Goal: Check status: Check status

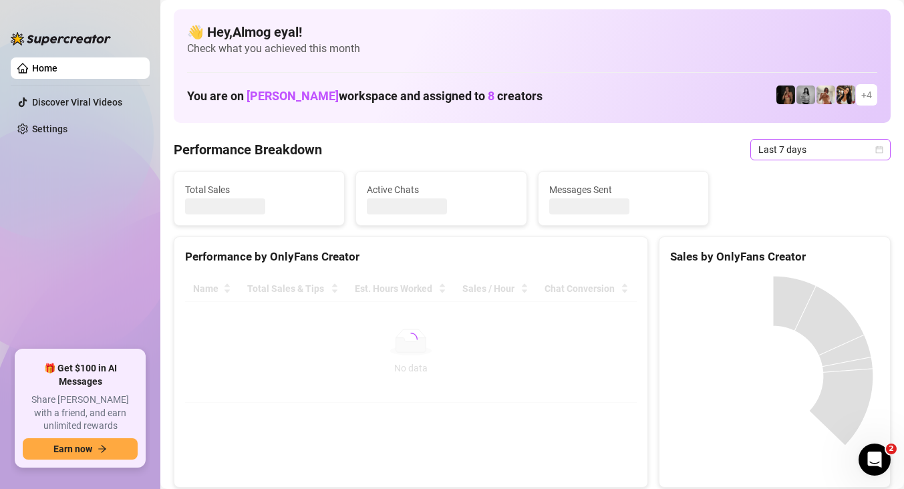
click at [787, 146] on span "Last 7 days" at bounding box center [820, 150] width 124 height 20
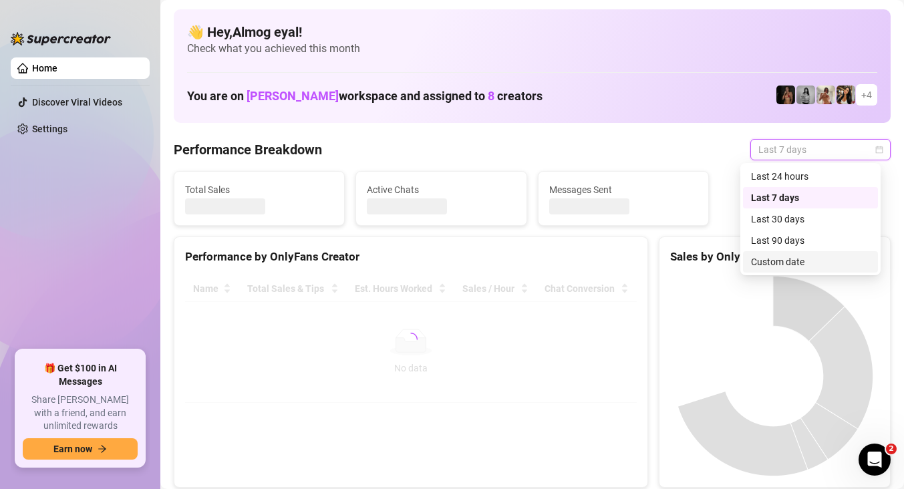
click at [804, 264] on div "Custom date" at bounding box center [810, 261] width 119 height 15
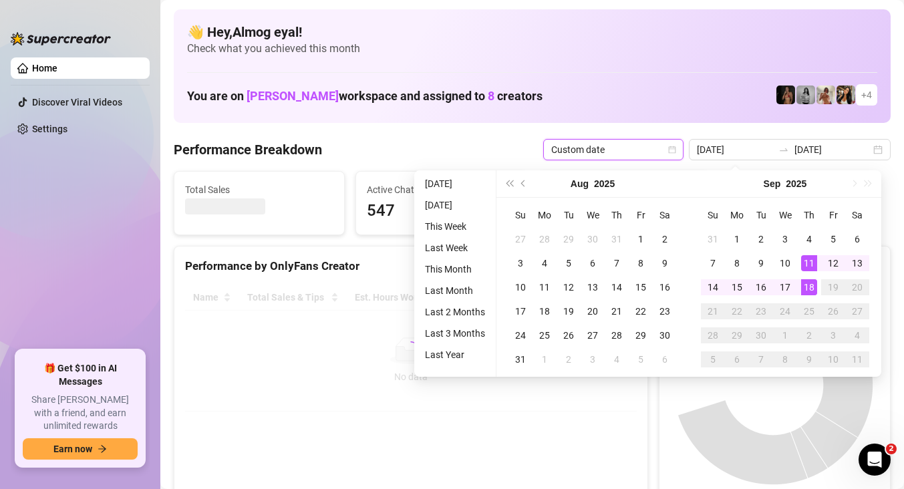
type input "[DATE]"
click at [813, 289] on div "18" at bounding box center [809, 287] width 16 height 16
type input "[DATE]"
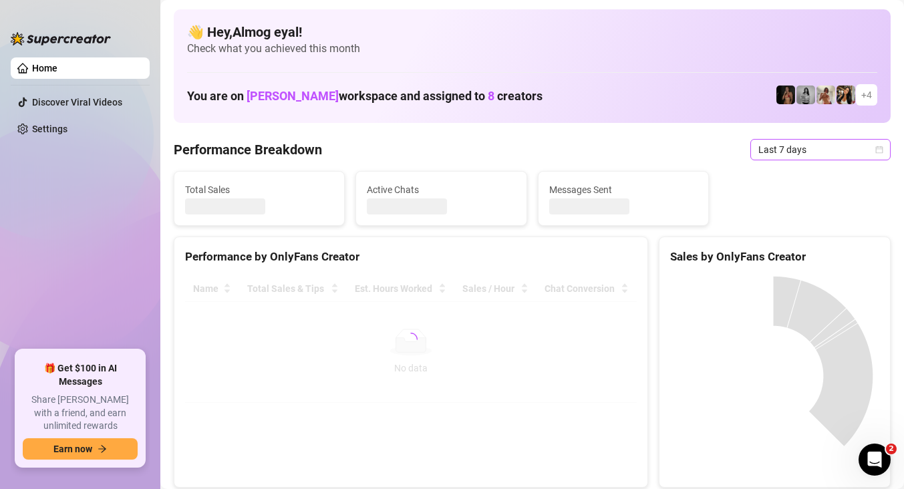
click at [798, 149] on span "Last 7 days" at bounding box center [820, 150] width 124 height 20
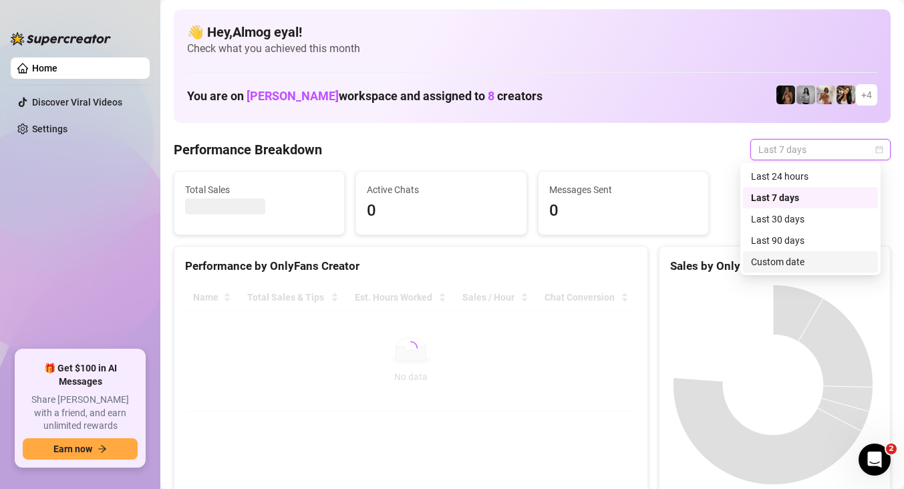
click at [804, 263] on div "Custom date" at bounding box center [810, 261] width 119 height 15
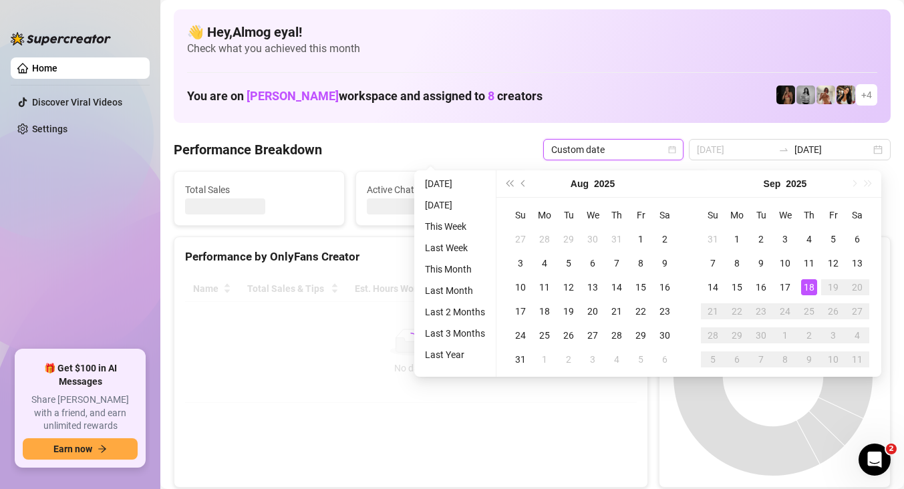
click at [808, 291] on div "18" at bounding box center [809, 287] width 16 height 16
click at [809, 291] on div "18" at bounding box center [809, 287] width 16 height 16
click at [808, 290] on canvas at bounding box center [773, 376] width 206 height 200
click at [807, 290] on canvas at bounding box center [773, 376] width 206 height 200
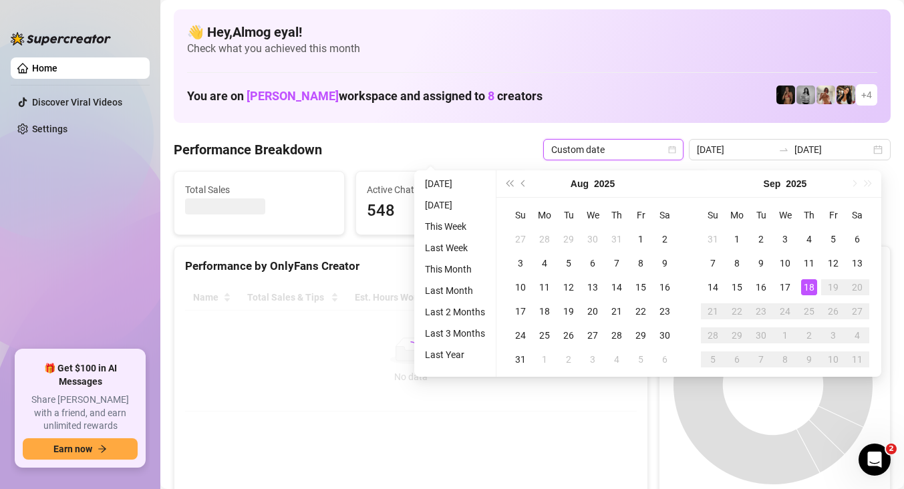
type input "[DATE]"
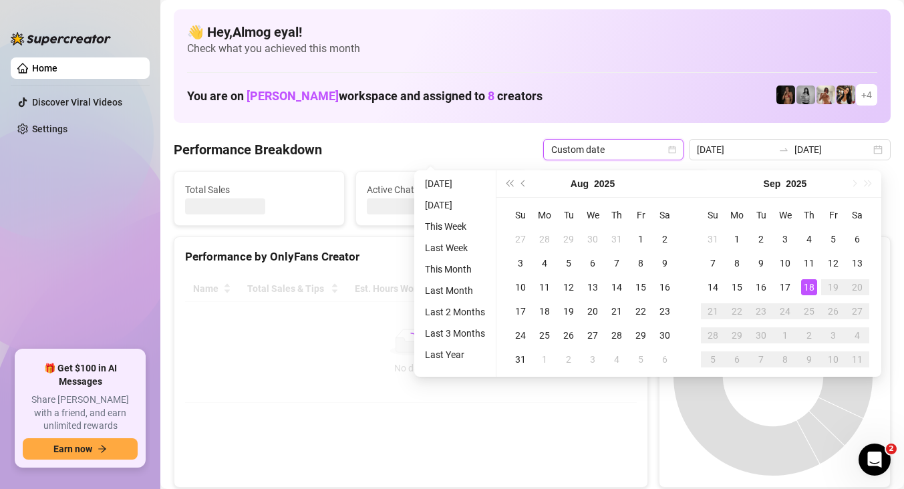
click at [805, 287] on canvas at bounding box center [773, 376] width 206 height 200
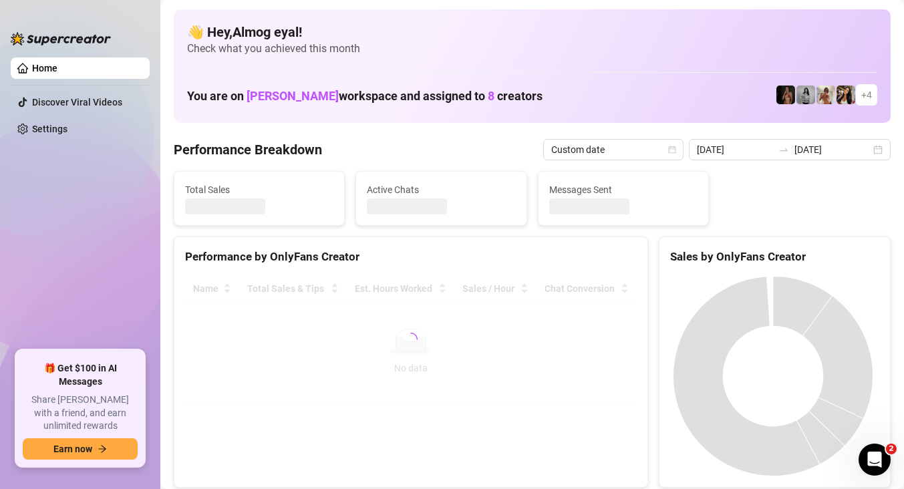
type input "[DATE]"
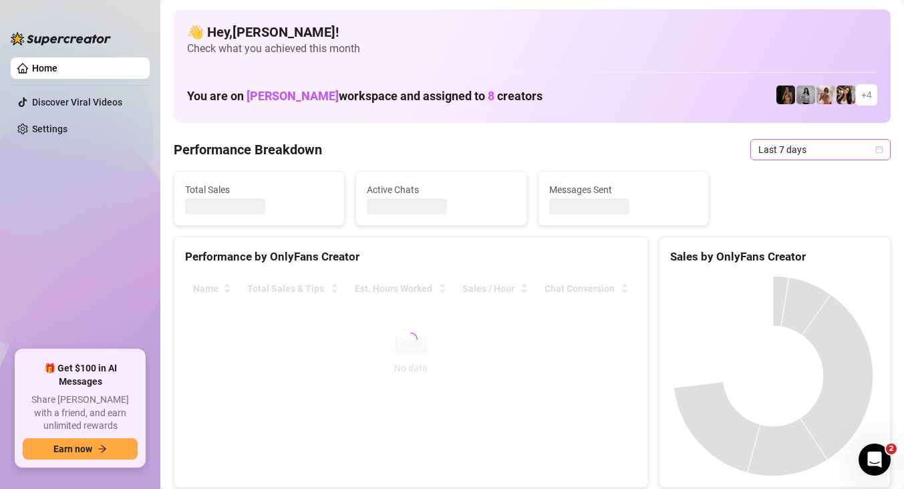
click at [785, 158] on span "Last 7 days" at bounding box center [820, 150] width 124 height 20
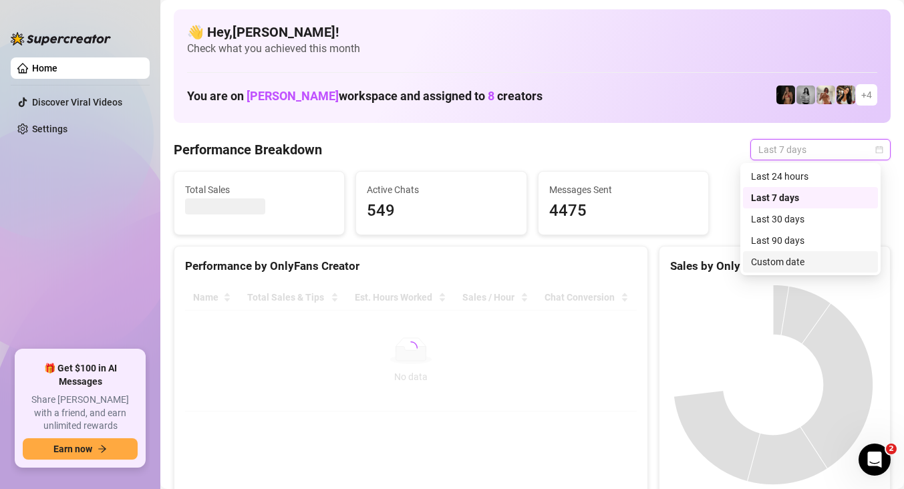
click at [805, 254] on div "Custom date" at bounding box center [810, 261] width 119 height 15
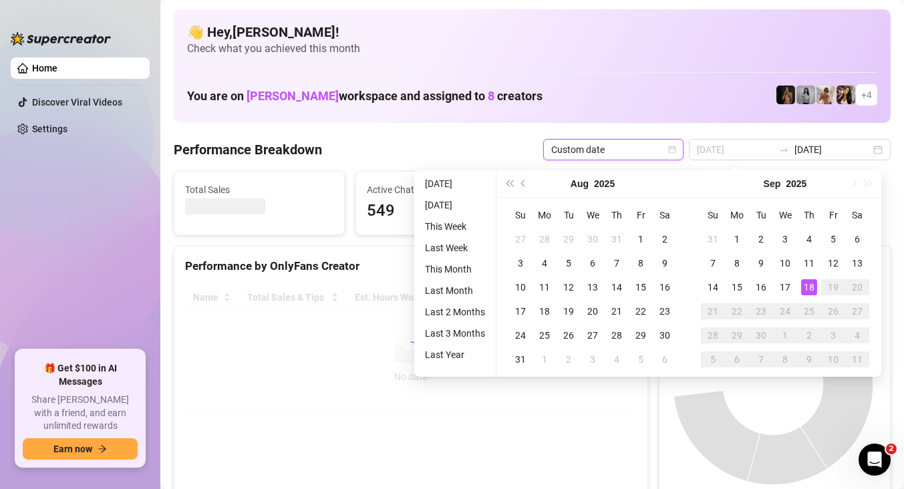
click at [810, 287] on div "18" at bounding box center [809, 287] width 16 height 16
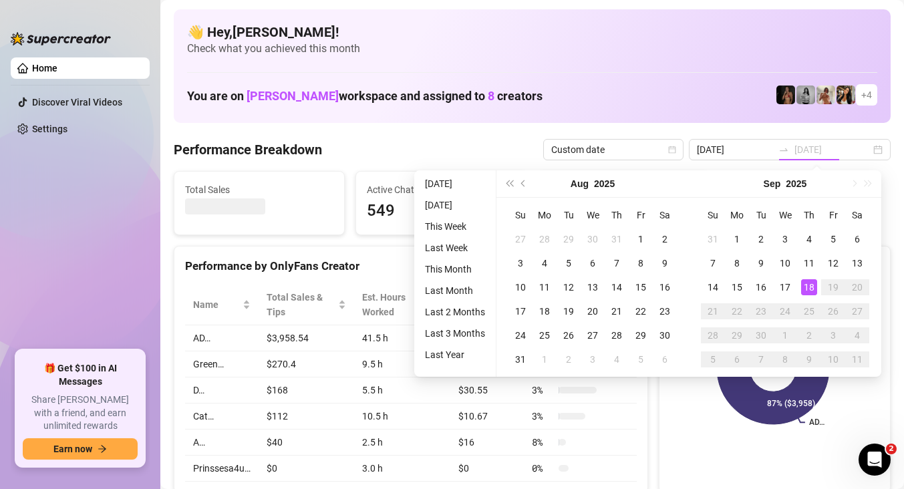
click at [810, 287] on div "18" at bounding box center [809, 287] width 16 height 16
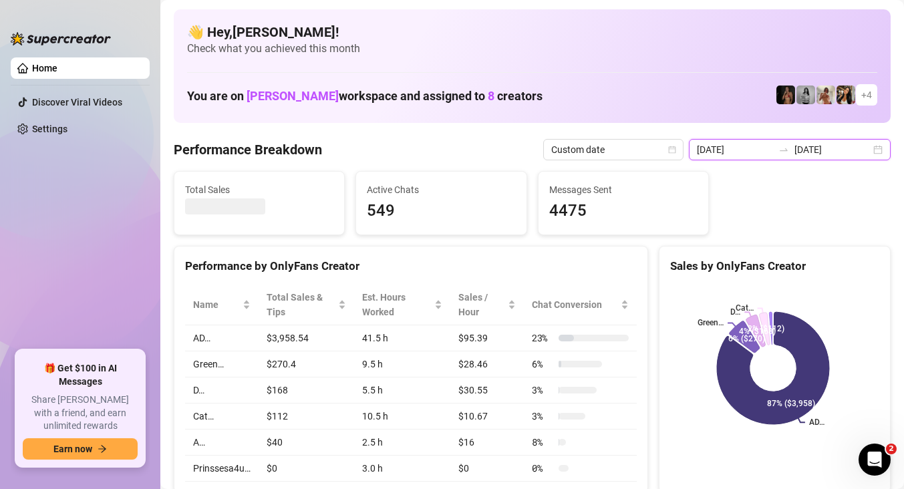
click at [749, 148] on input "[DATE]" at bounding box center [735, 149] width 76 height 15
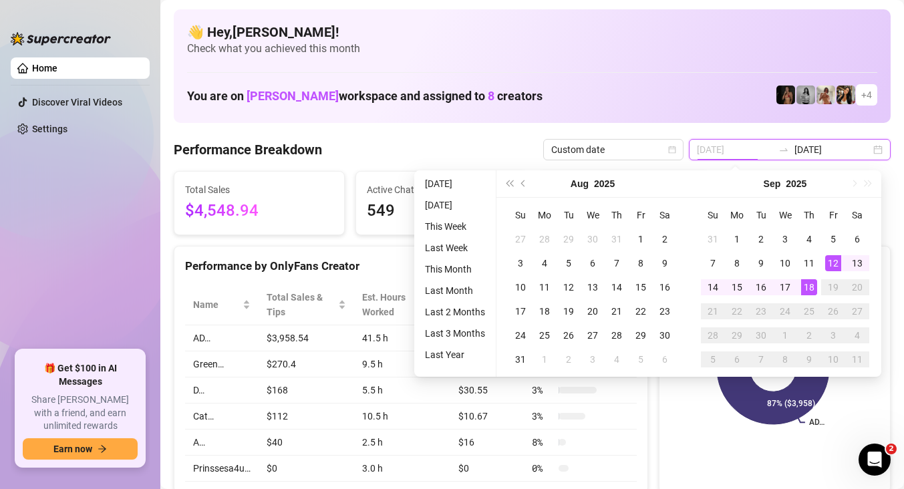
type input "[DATE]"
click at [807, 284] on div "18" at bounding box center [809, 287] width 16 height 16
type input "[DATE]"
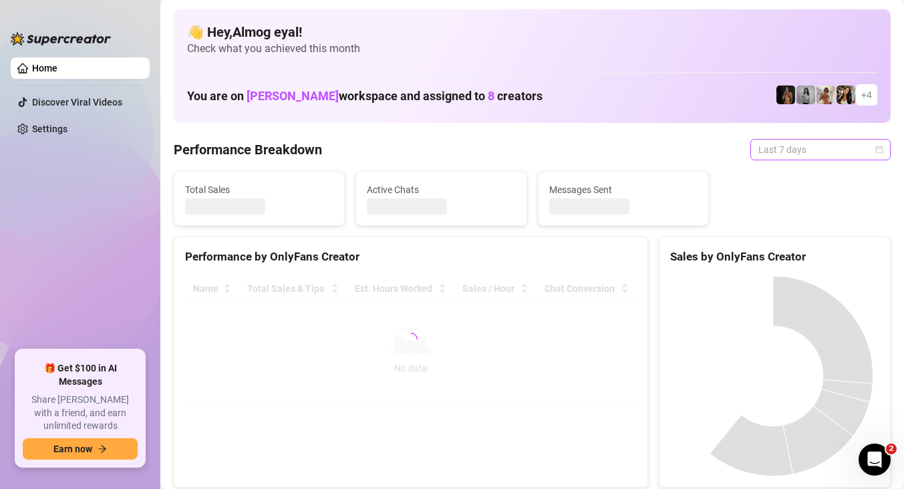
click at [771, 143] on span "Last 7 days" at bounding box center [820, 150] width 124 height 20
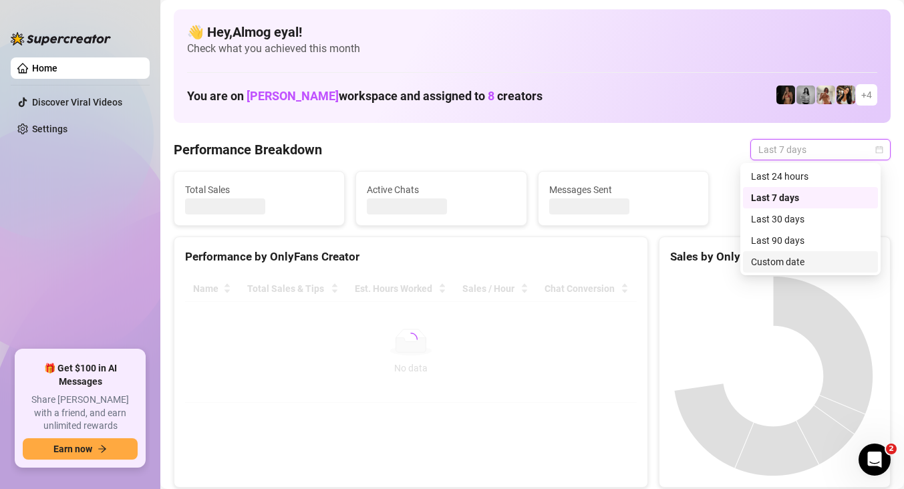
click at [789, 260] on div "Custom date" at bounding box center [810, 261] width 119 height 15
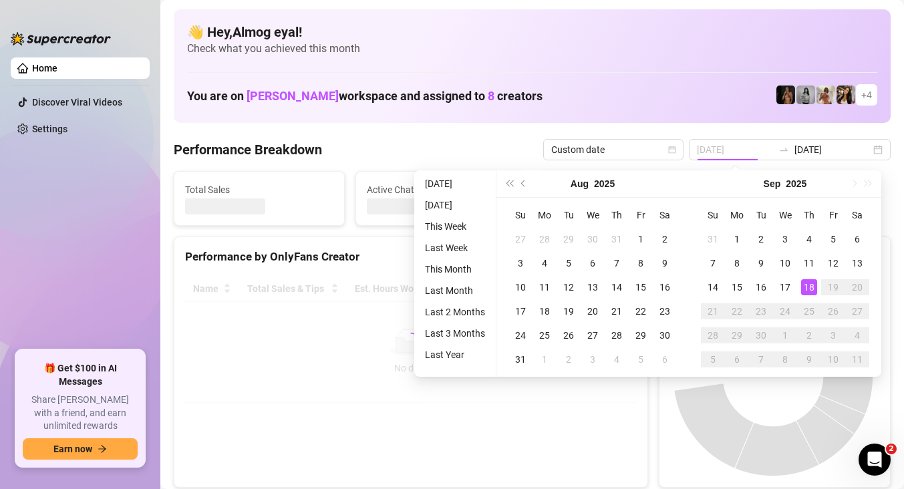
click at [812, 294] on div "18" at bounding box center [809, 287] width 16 height 16
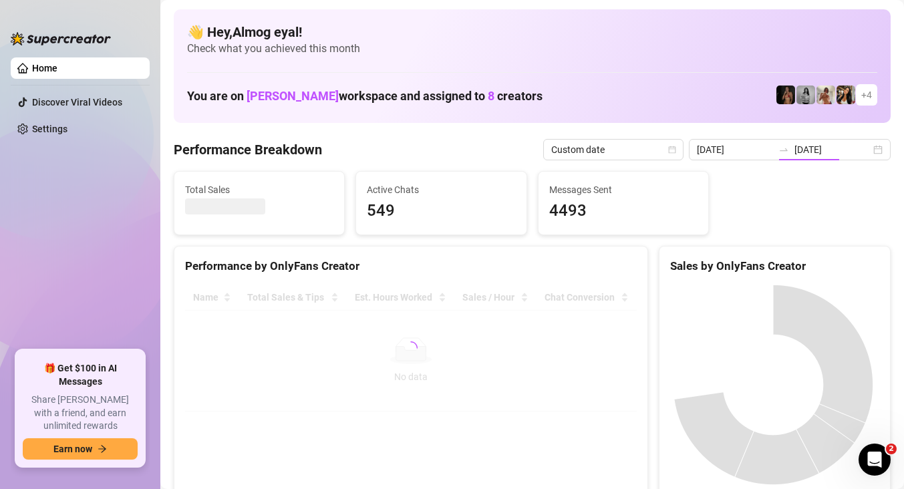
type input "[DATE]"
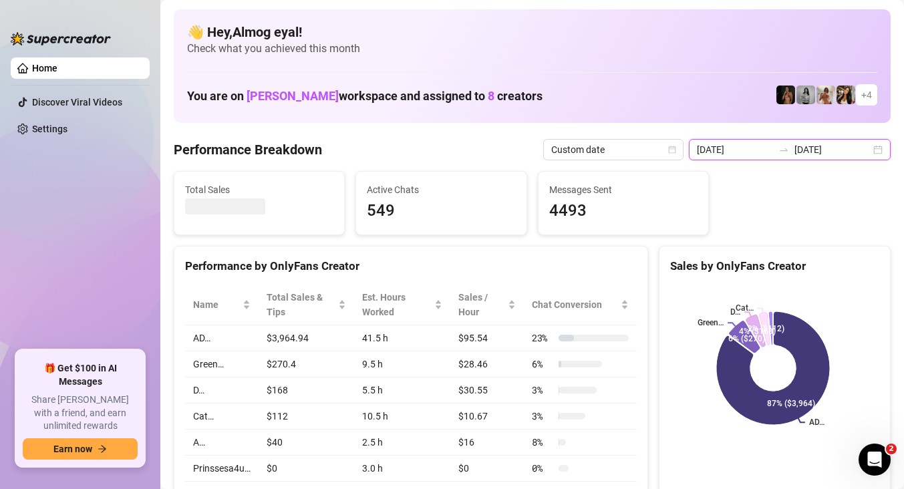
click at [834, 154] on input "[DATE]" at bounding box center [832, 149] width 76 height 15
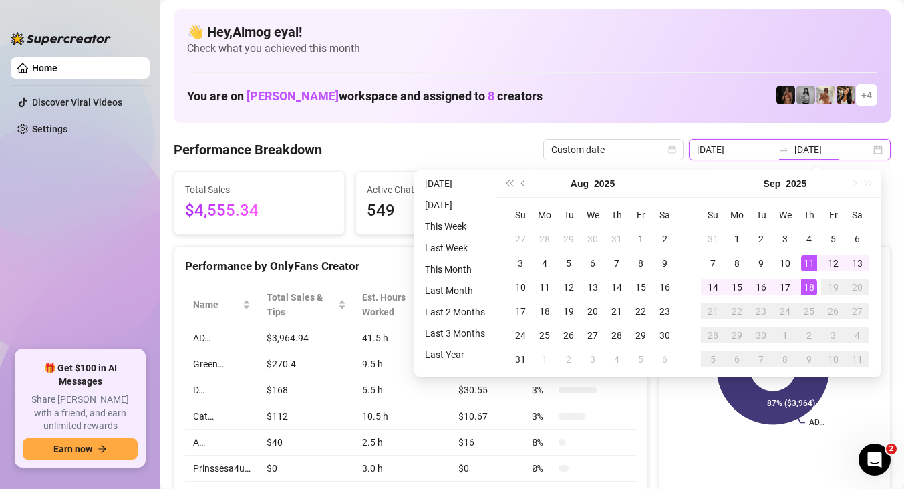
type input "[DATE]"
click at [811, 293] on div "18" at bounding box center [809, 287] width 16 height 16
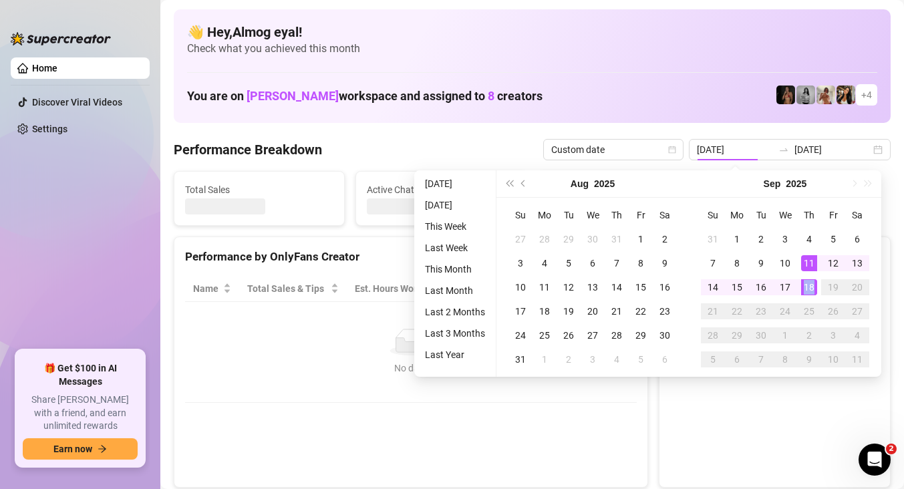
type input "[DATE]"
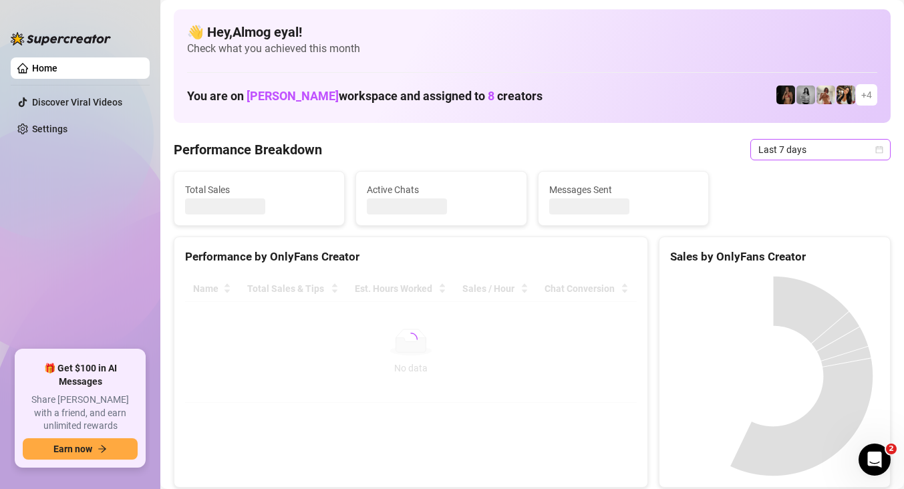
click at [813, 148] on span "Last 7 days" at bounding box center [820, 150] width 124 height 20
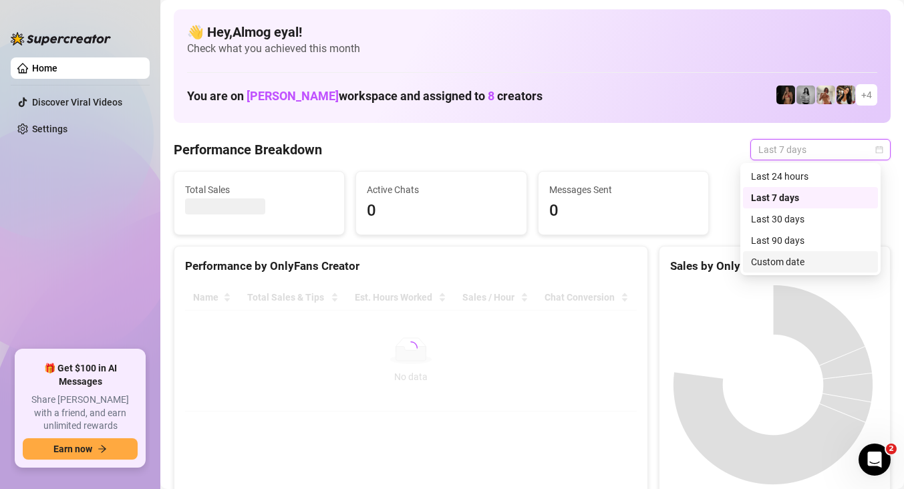
click at [782, 267] on div "Custom date" at bounding box center [810, 261] width 135 height 21
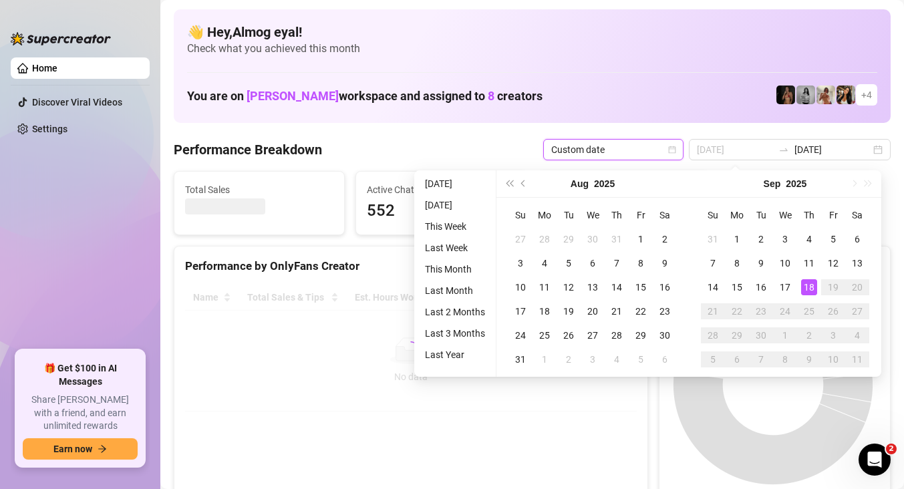
click at [808, 287] on div "18" at bounding box center [809, 287] width 16 height 16
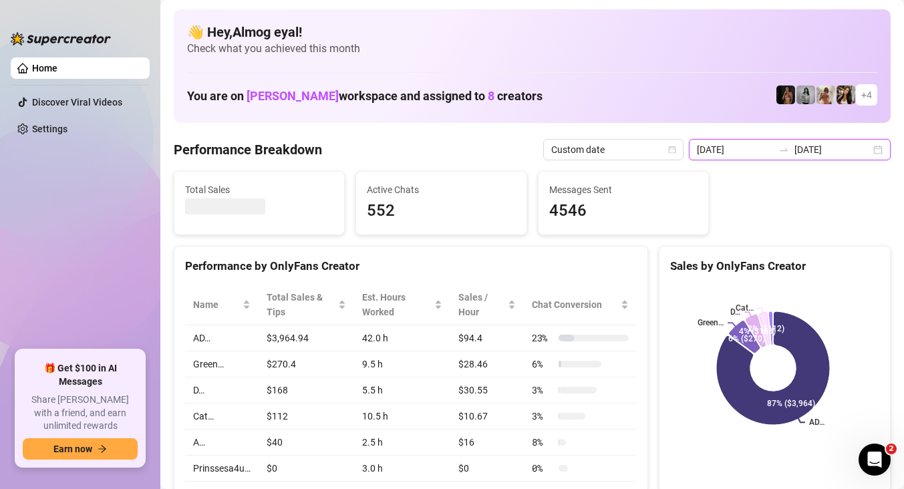
click at [748, 149] on input "[DATE]" at bounding box center [735, 149] width 76 height 15
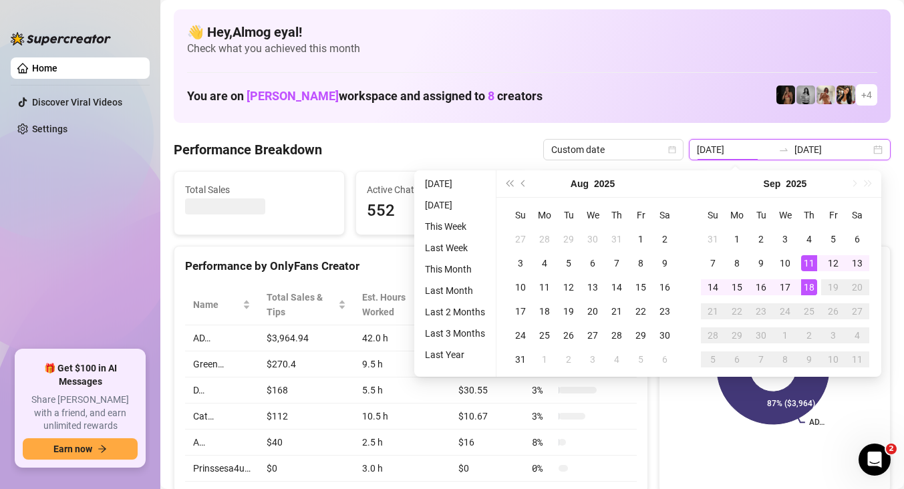
type input "[DATE]"
click at [817, 285] on td "18" at bounding box center [809, 287] width 24 height 24
click at [816, 285] on td "18" at bounding box center [809, 287] width 24 height 24
type input "[DATE]"
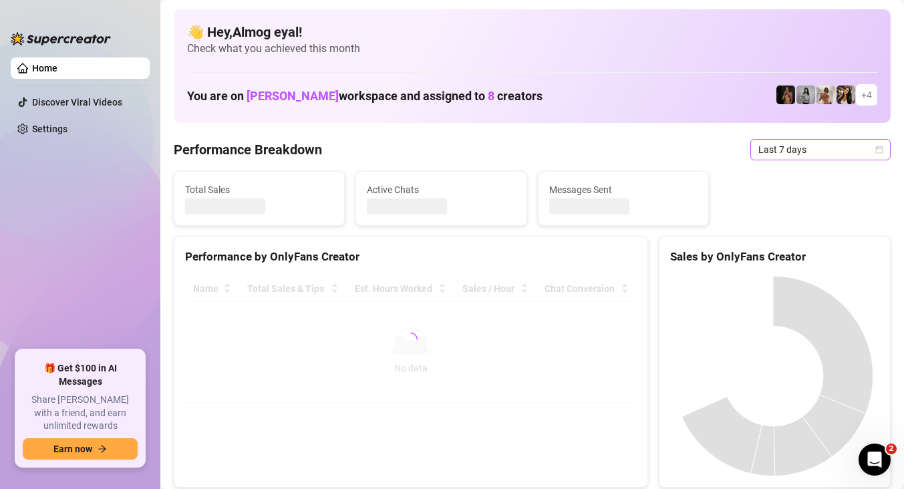
drag, startPoint x: 731, startPoint y: 153, endPoint x: 751, endPoint y: 152, distance: 20.7
click at [739, 152] on div "Performance Breakdown Last 7 days" at bounding box center [532, 149] width 717 height 21
click at [763, 148] on span "Last 7 days" at bounding box center [820, 150] width 124 height 20
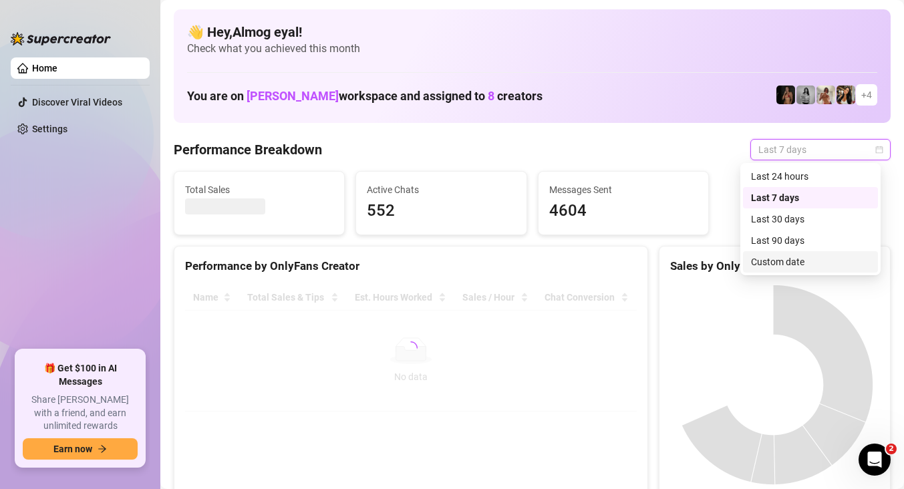
click at [770, 270] on div "Custom date" at bounding box center [810, 261] width 135 height 21
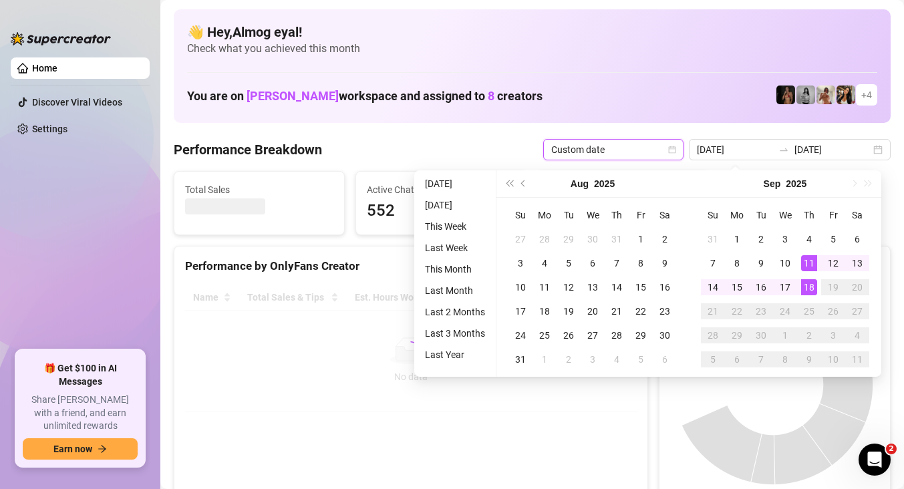
type input "[DATE]"
click at [804, 281] on div "18" at bounding box center [809, 287] width 16 height 16
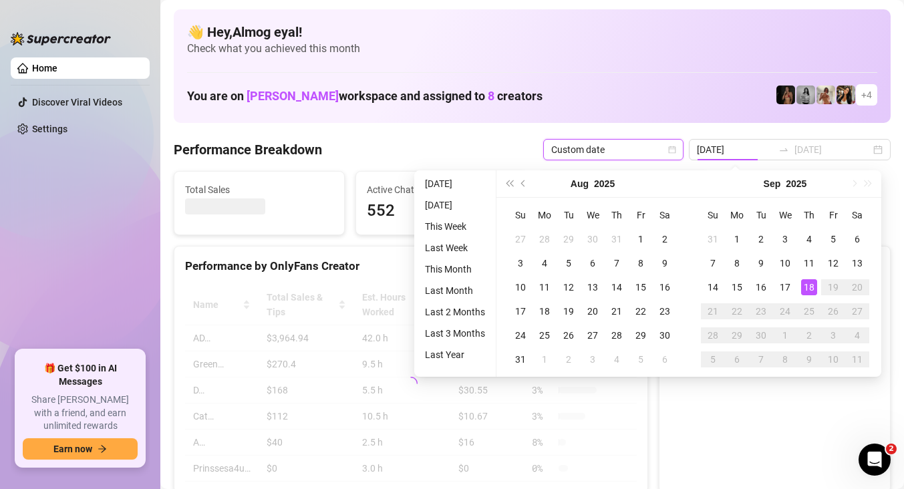
click at [804, 281] on div "18" at bounding box center [809, 287] width 16 height 16
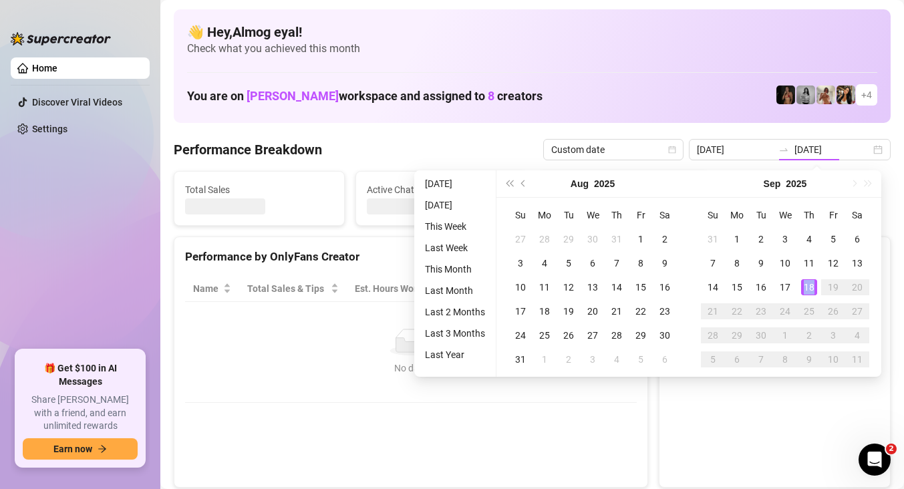
type input "[DATE]"
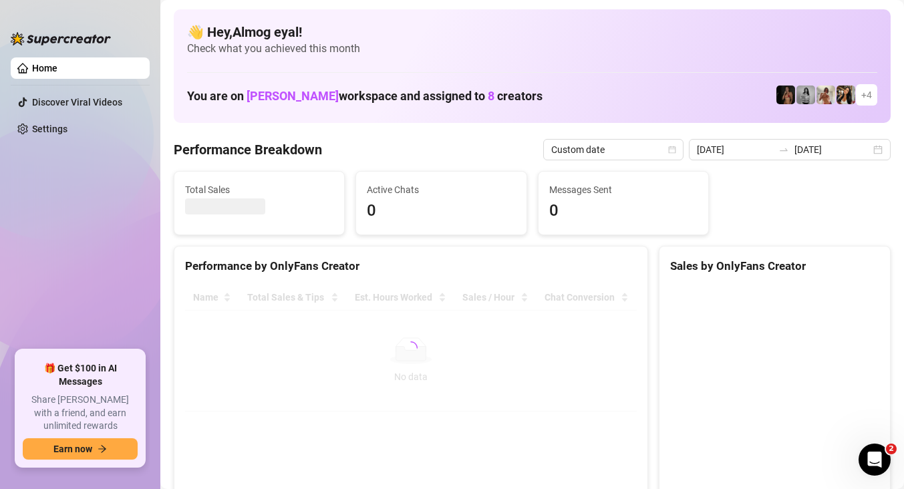
click at [659, 359] on div at bounding box center [774, 385] width 230 height 222
